Goal: Task Accomplishment & Management: Complete application form

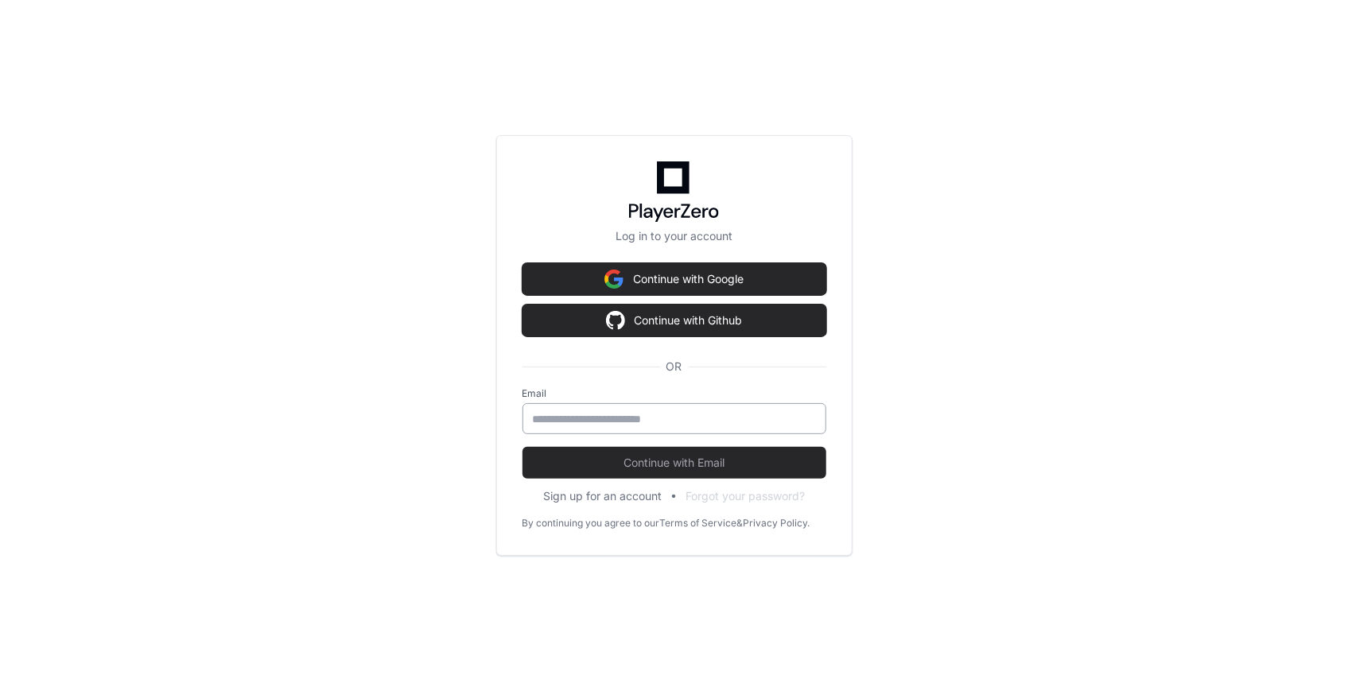
click at [565, 427] on div at bounding box center [675, 418] width 304 height 31
type input "**********"
click at [523, 447] on button "Continue with Email" at bounding box center [675, 463] width 304 height 32
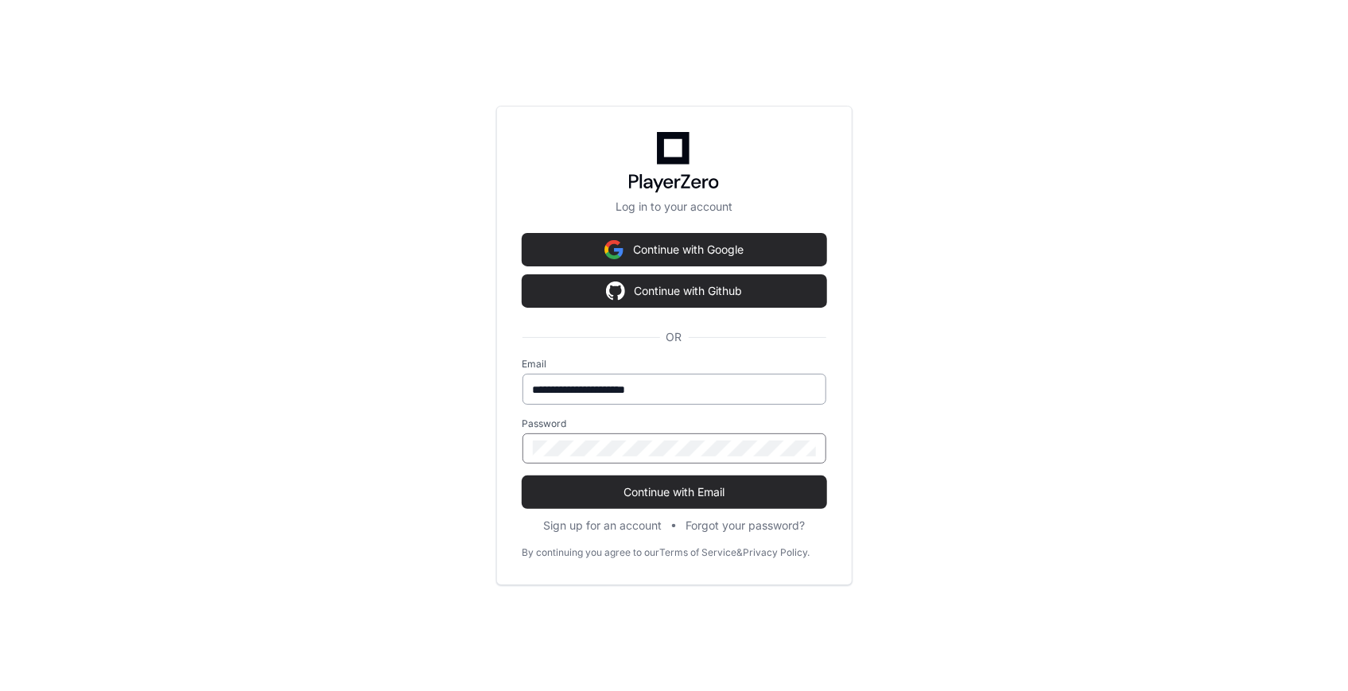
click at [523, 476] on button "Continue with Email" at bounding box center [675, 492] width 304 height 32
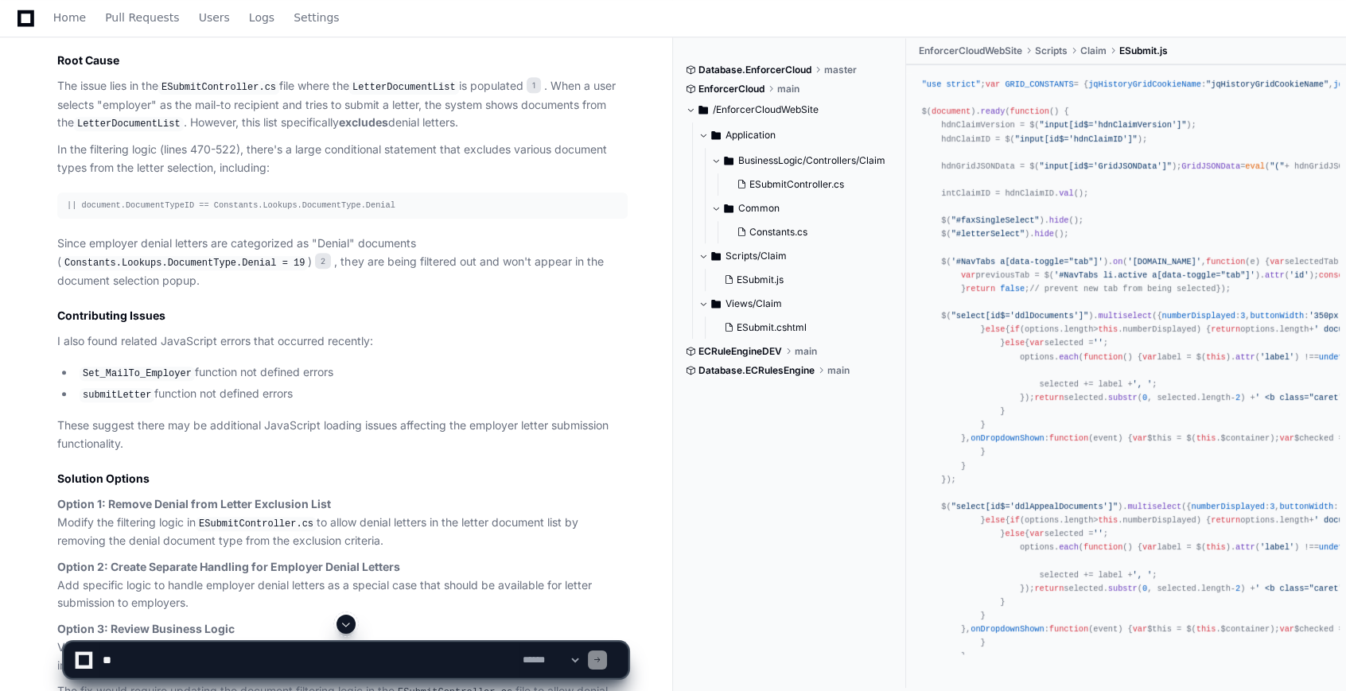
scroll to position [1354, 0]
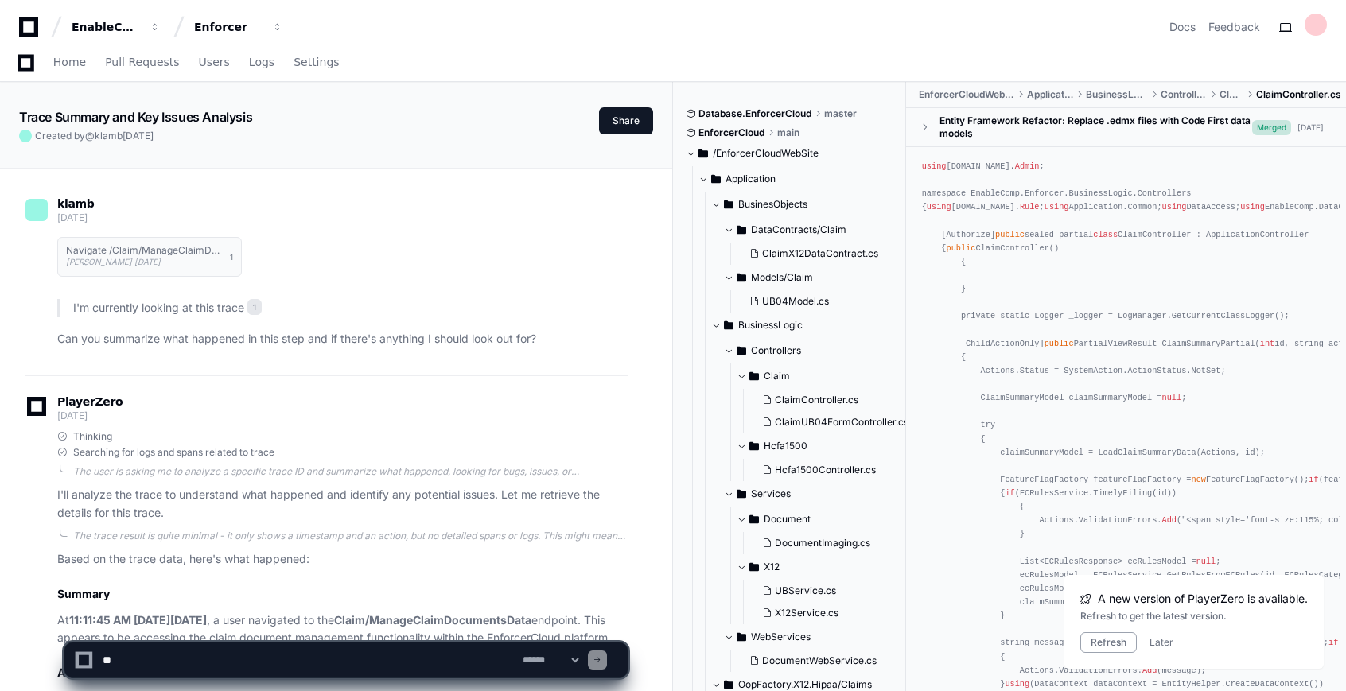
scroll to position [17183, 0]
